Goal: Check status

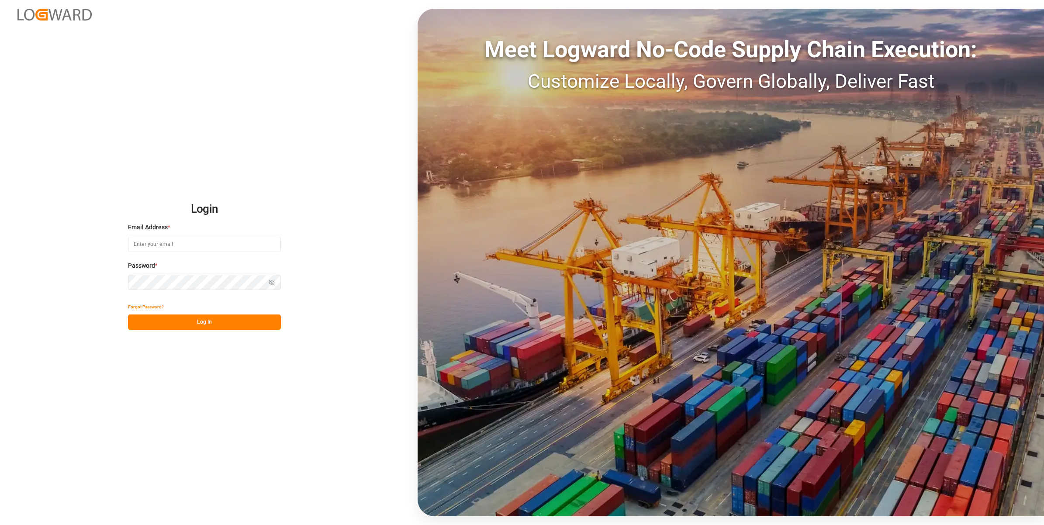
type input "[PERSON_NAME][EMAIL_ADDRESS][PERSON_NAME][DOMAIN_NAME]"
click at [261, 324] on button "Log In" at bounding box center [204, 322] width 153 height 15
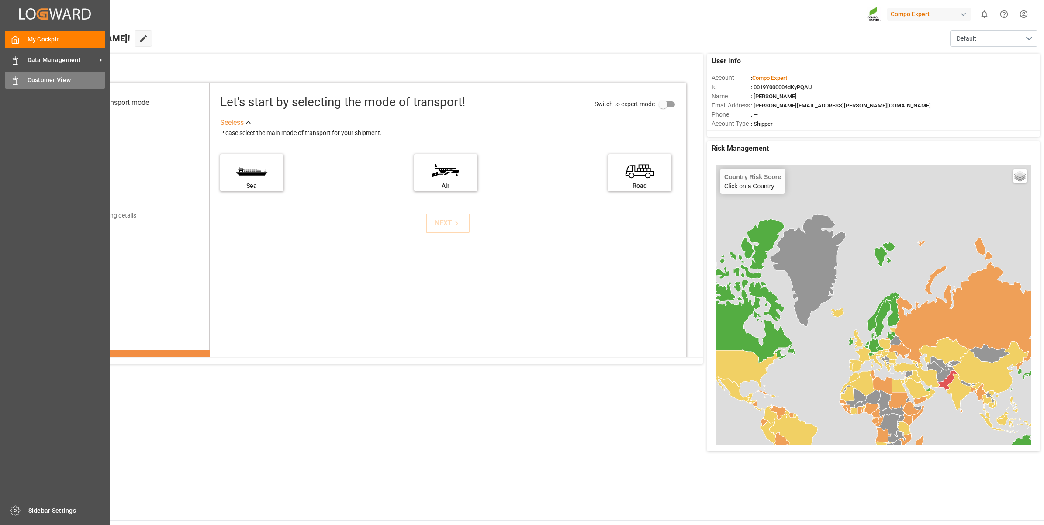
click at [49, 79] on span "Customer View" at bounding box center [67, 80] width 78 height 9
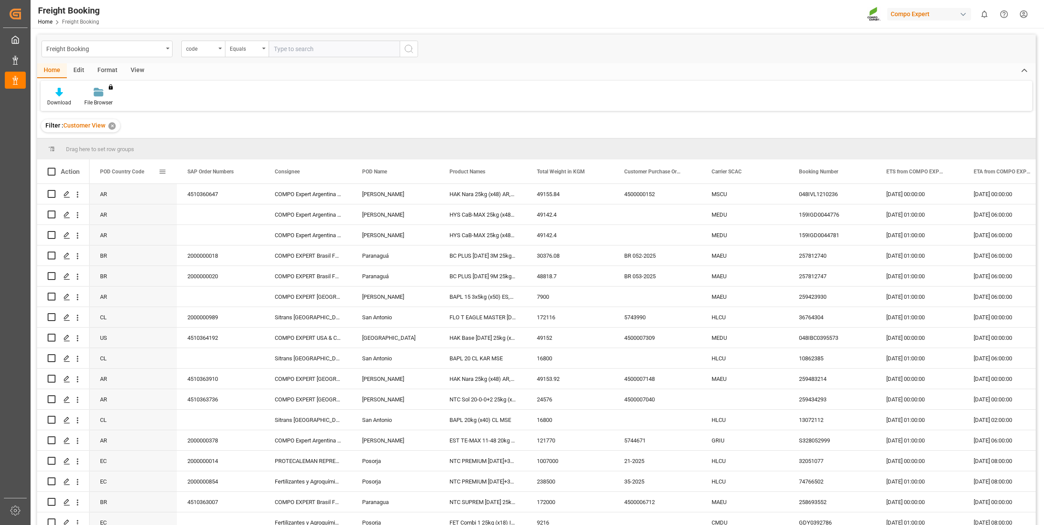
click at [160, 173] on span at bounding box center [163, 172] width 8 height 8
click at [212, 174] on span "filter" at bounding box center [211, 173] width 8 height 8
type input "PE"
click at [217, 243] on button "Apply" at bounding box center [214, 246] width 16 height 9
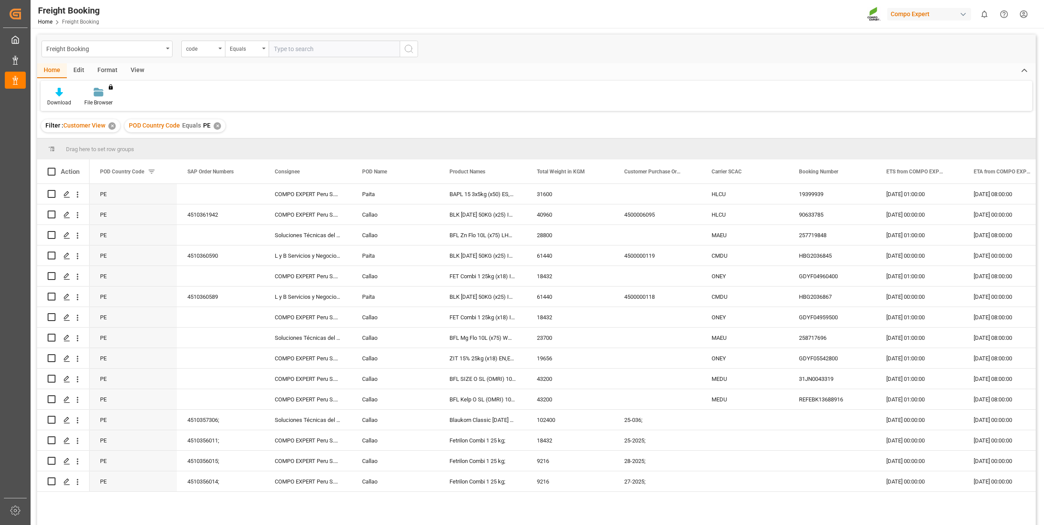
drag, startPoint x: 475, startPoint y: 524, endPoint x: 767, endPoint y: 520, distance: 292.8
click at [767, 520] on div "[PERSON_NAME] EXPERT Peru S.R.L., CE_PERU Paita BAPL 15 3x5kg (x50) ES,PT,IT 31…" at bounding box center [563, 357] width 947 height 347
